Goal: Information Seeking & Learning: Learn about a topic

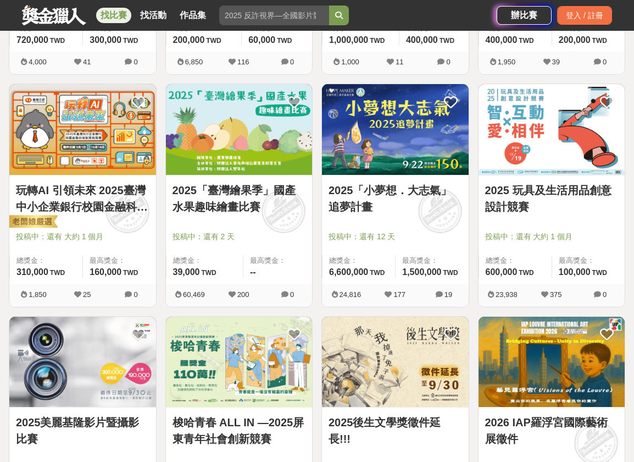
scroll to position [1044, 0]
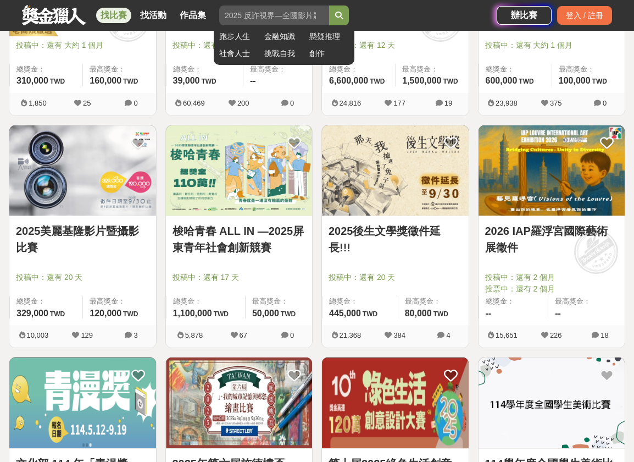
click at [284, 9] on input "search" at bounding box center [274, 15] width 110 height 20
type input "淆"
click at [329, 5] on button "submit" at bounding box center [339, 15] width 20 height 20
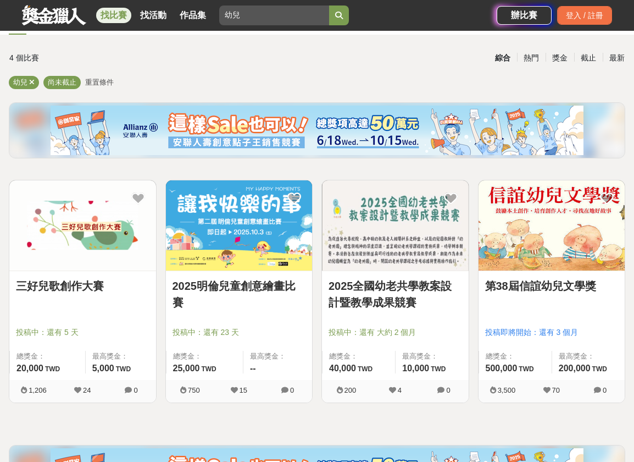
scroll to position [57, 0]
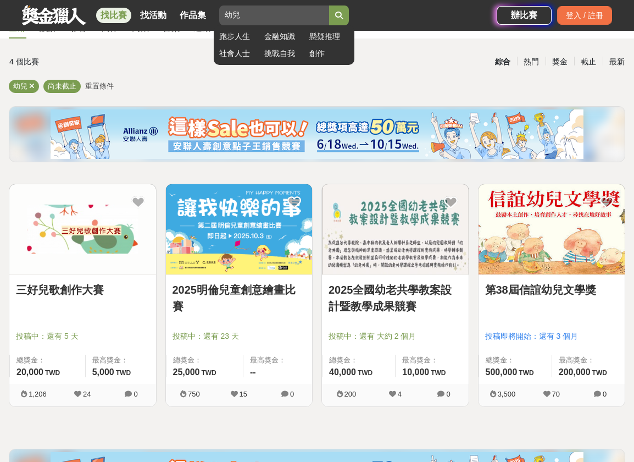
click at [253, 14] on input "幼兒" at bounding box center [274, 15] width 110 height 20
click at [230, 13] on input "幼兒" at bounding box center [274, 15] width 110 height 20
click at [252, 12] on input "兒" at bounding box center [274, 15] width 110 height 20
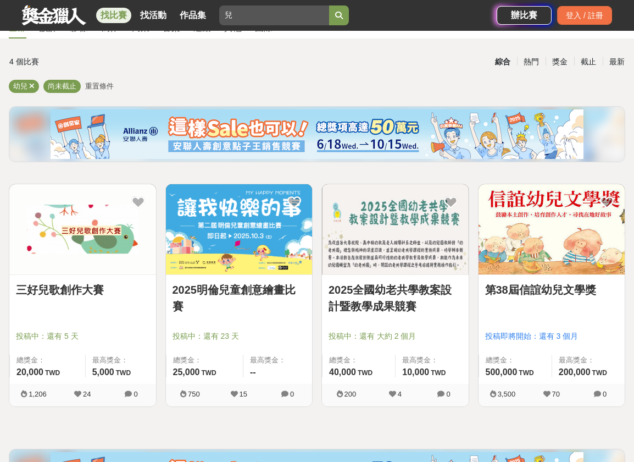
drag, startPoint x: 247, startPoint y: 12, endPoint x: 214, endPoint y: 12, distance: 33.5
click at [214, 12] on div "找比賽 找活動 作品集 兒 跑步人生 金融知識 懸疑推理 社會人士 挑戰自我 創作" at bounding box center [259, 15] width 475 height 31
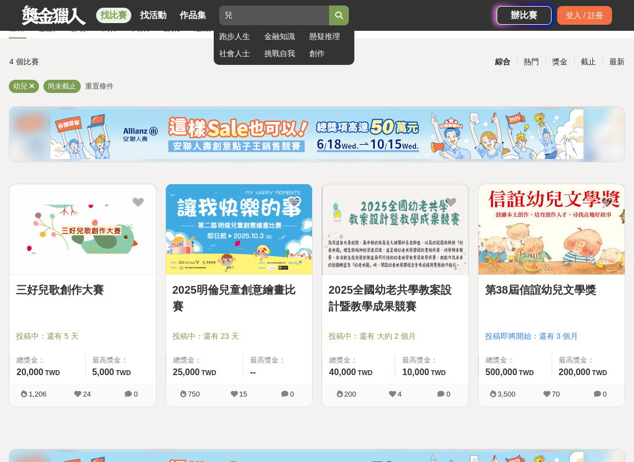
click at [241, 13] on input "兒" at bounding box center [274, 15] width 110 height 20
type input "兒童"
click at [329, 5] on button "submit" at bounding box center [339, 15] width 20 height 20
